Goal: Information Seeking & Learning: Learn about a topic

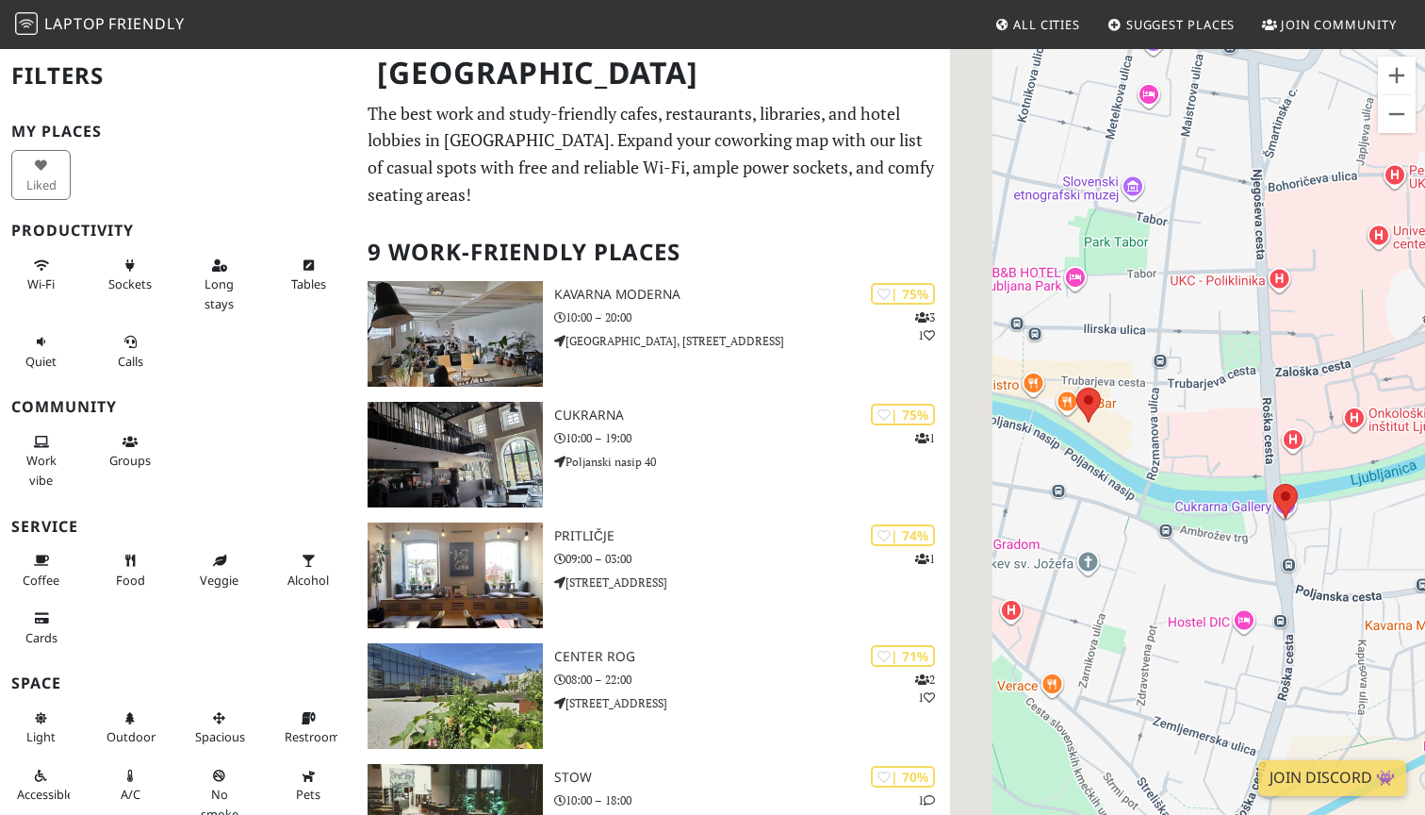
drag, startPoint x: 1204, startPoint y: 679, endPoint x: 1370, endPoint y: 420, distance: 307.8
click at [1370, 420] on div "To navigate, press the arrow keys." at bounding box center [1187, 454] width 475 height 815
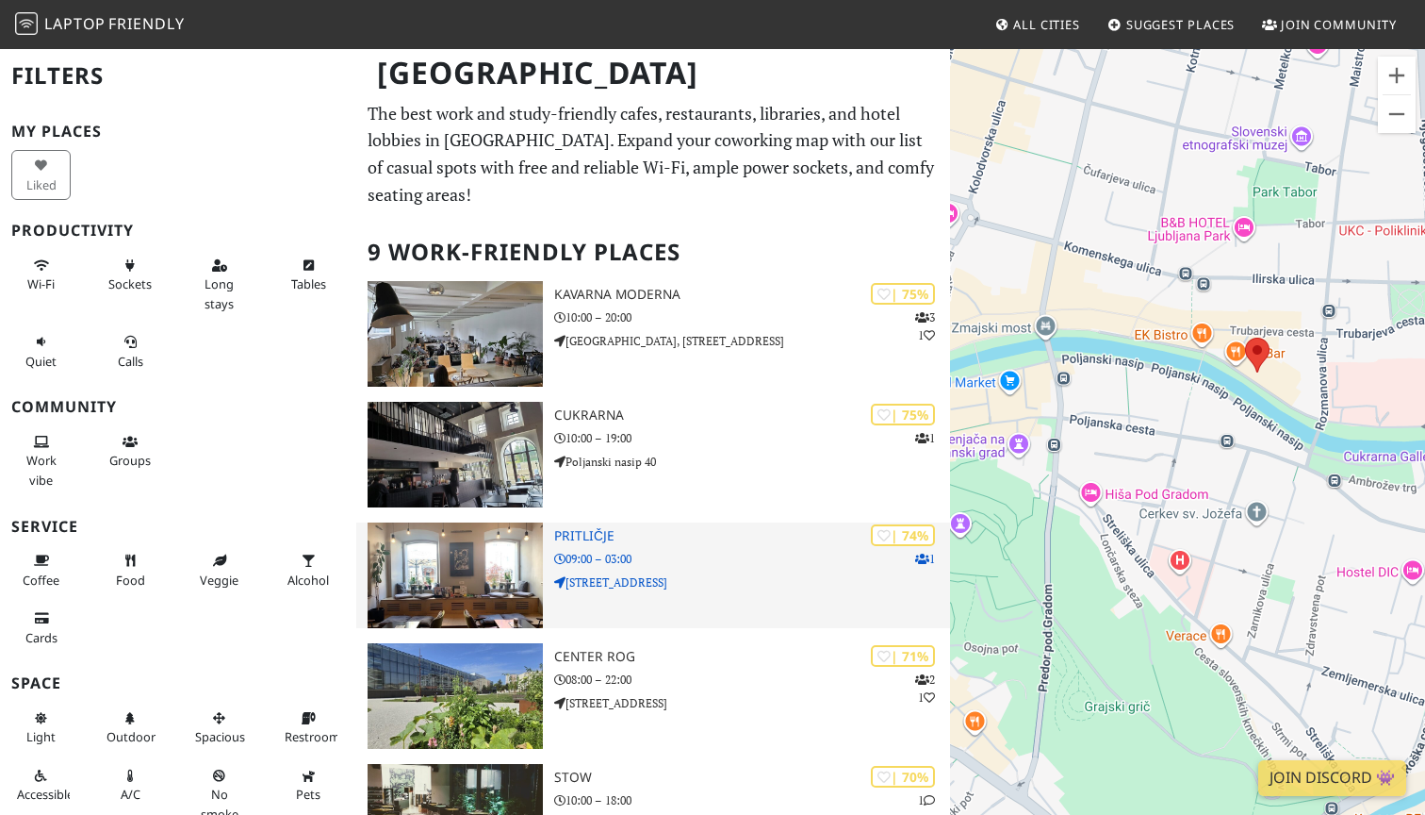
drag, startPoint x: 1290, startPoint y: 604, endPoint x: 904, endPoint y: 547, distance: 389.8
click at [904, 547] on div "Ljubljana Filters My Places Liked Productivity Wi-Fi Sockets Long stays Tables …" at bounding box center [712, 767] width 1425 height 1440
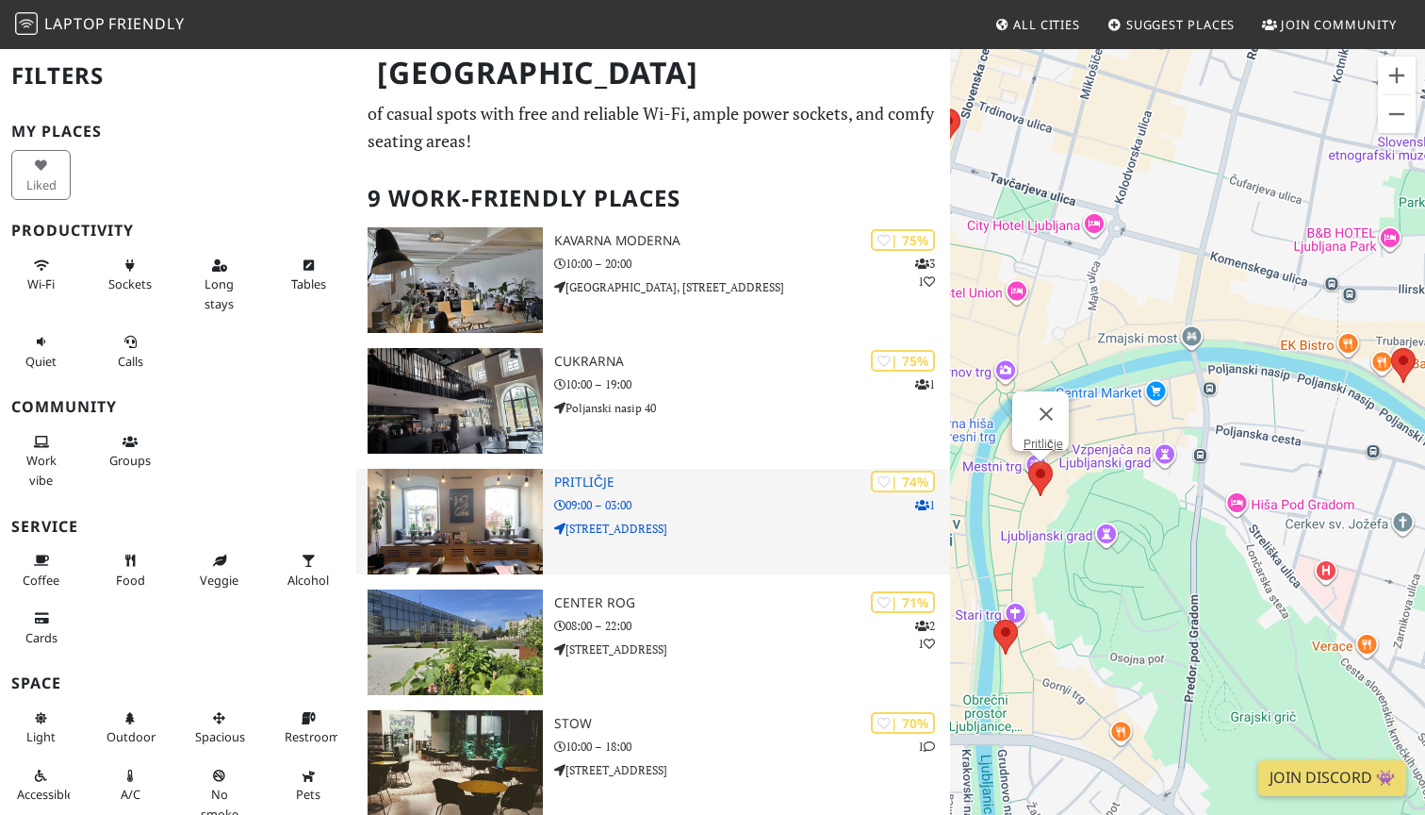
scroll to position [53, 0]
click at [588, 481] on h3 "Pritličje" at bounding box center [752, 483] width 396 height 16
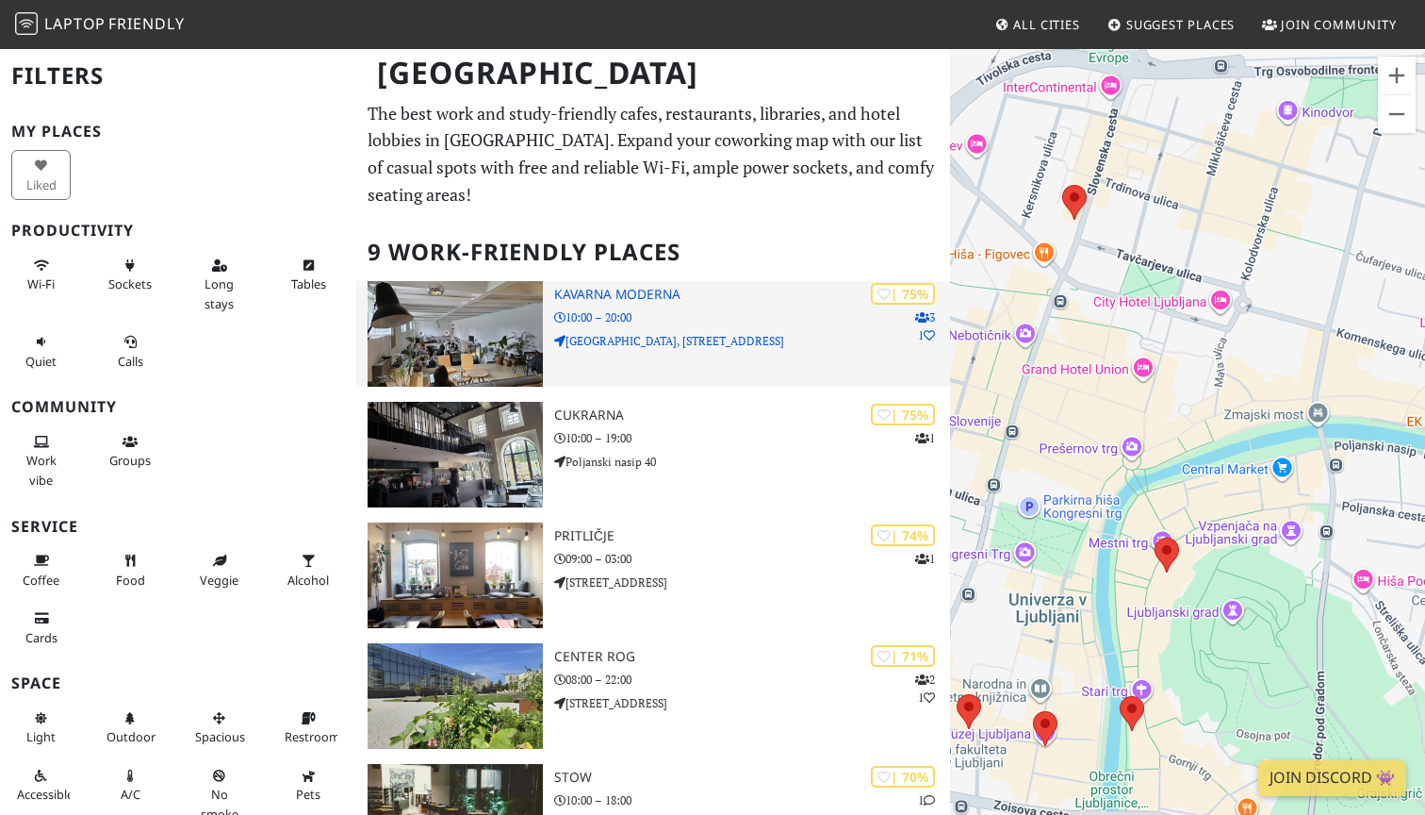
scroll to position [0, 0]
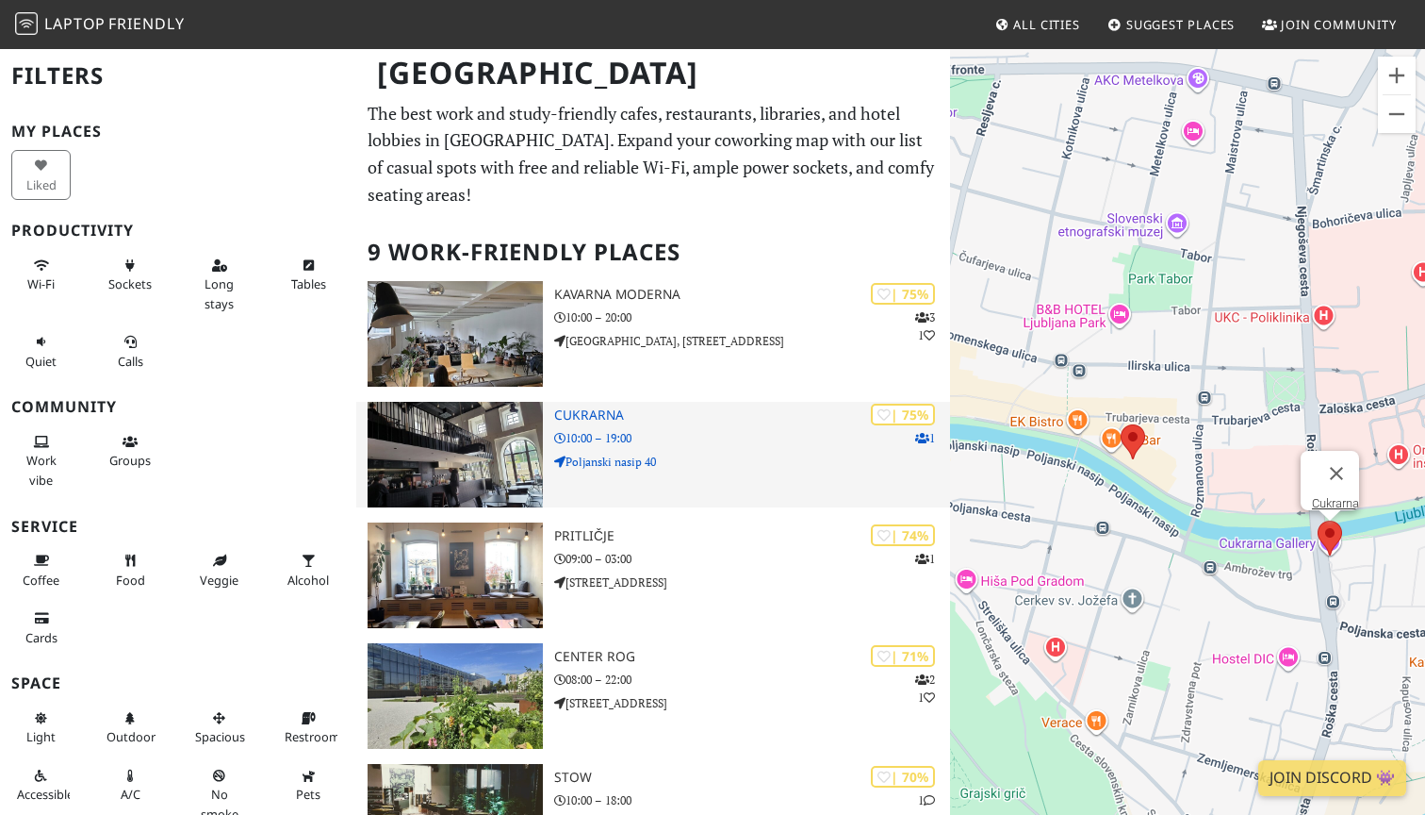
click at [706, 454] on p "Poljanski nasip 40" at bounding box center [752, 462] width 396 height 18
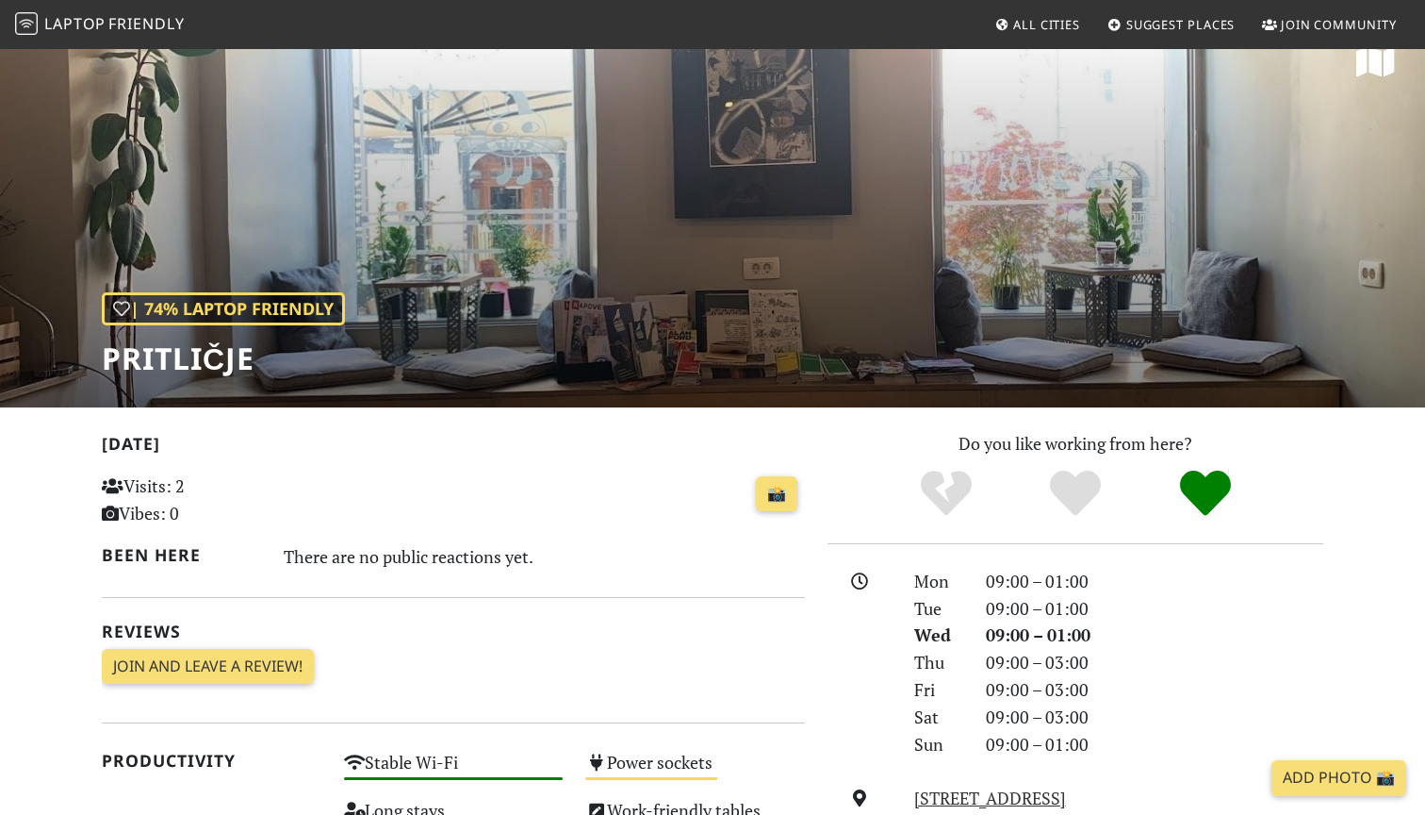
scroll to position [33, 0]
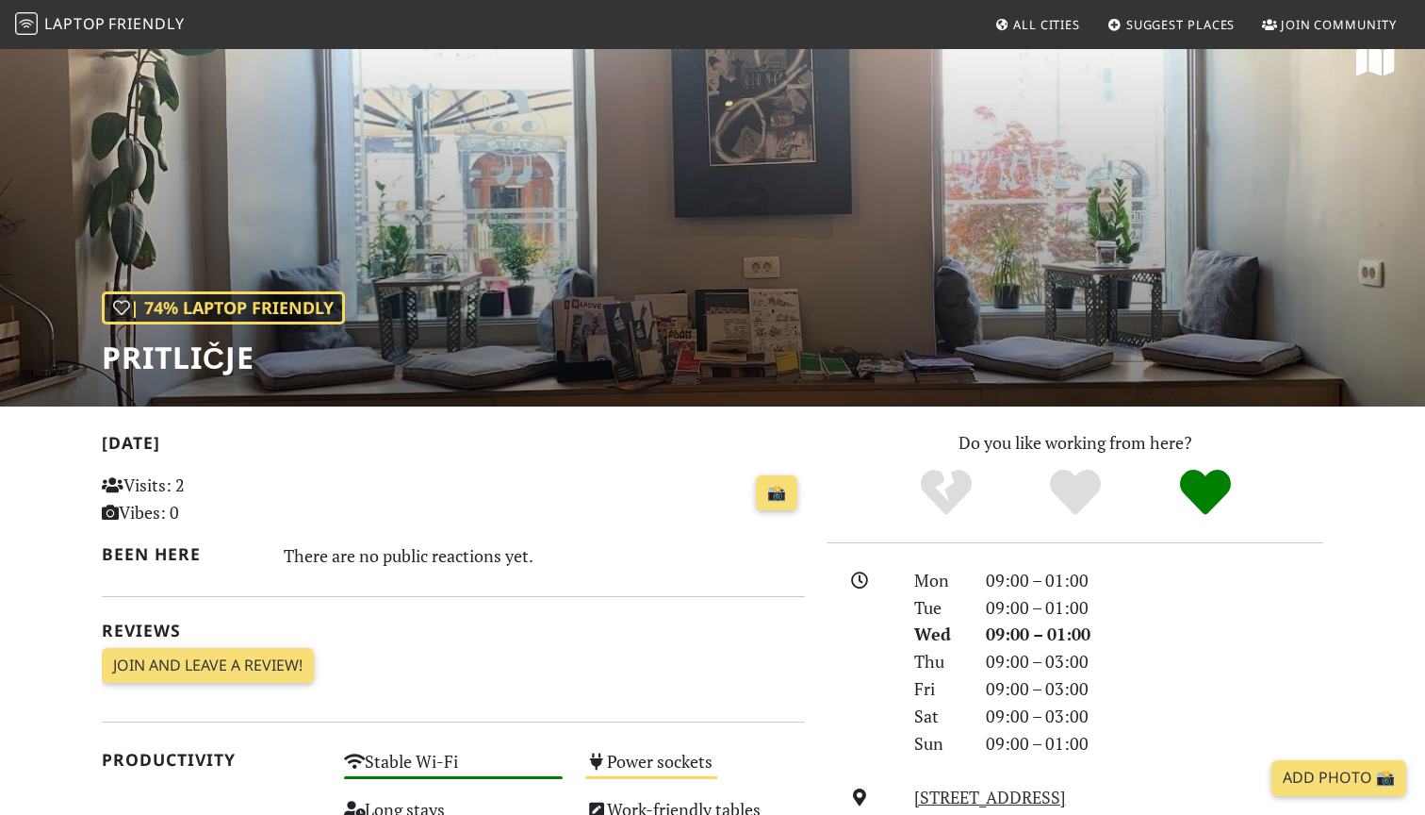
click at [189, 350] on h1 "Pritličje" at bounding box center [223, 357] width 243 height 36
copy h1 "Pritličje"
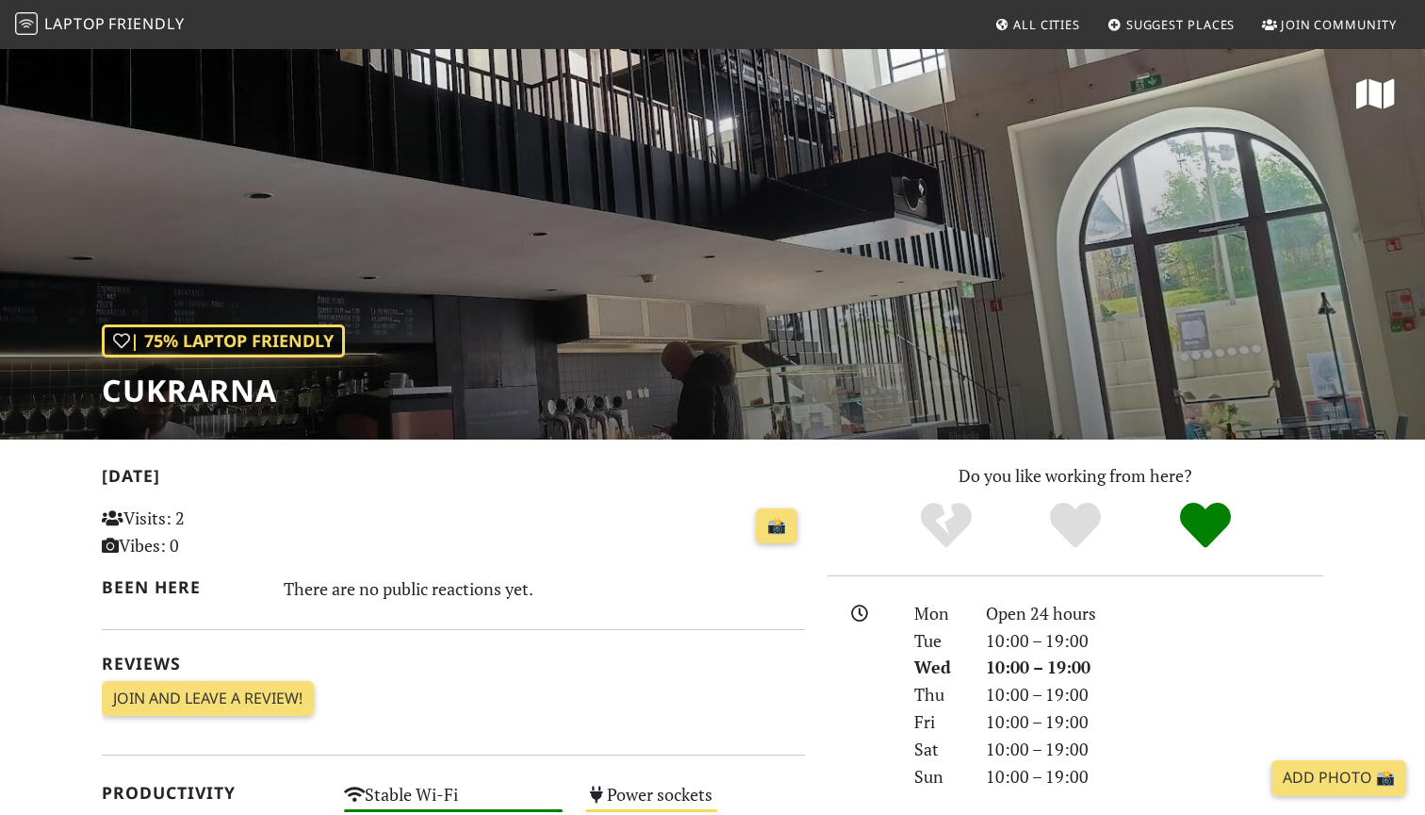
click at [225, 395] on h1 "Cukrarna" at bounding box center [223, 390] width 243 height 36
copy h1 "Cukrarna"
